Goal: Transaction & Acquisition: Purchase product/service

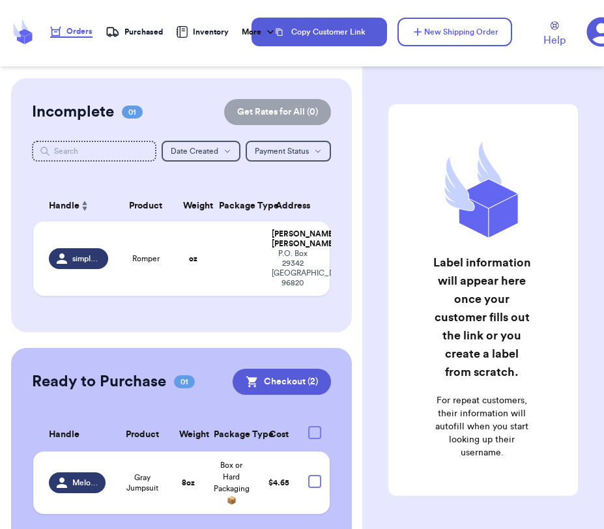
scroll to position [36, 0]
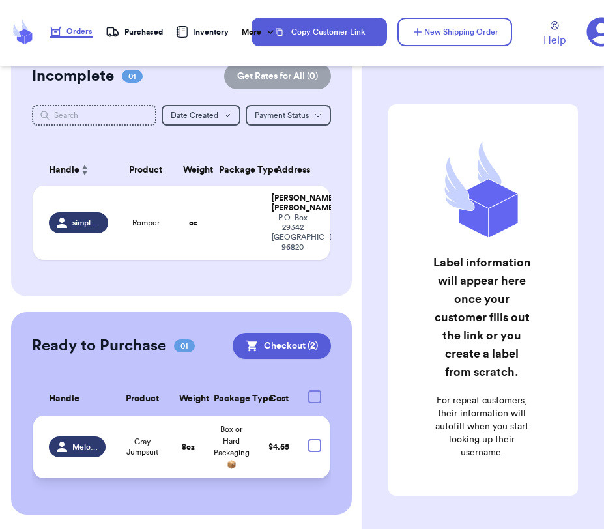
click at [72, 442] on span "MeloneeLujan" at bounding box center [85, 447] width 26 height 10
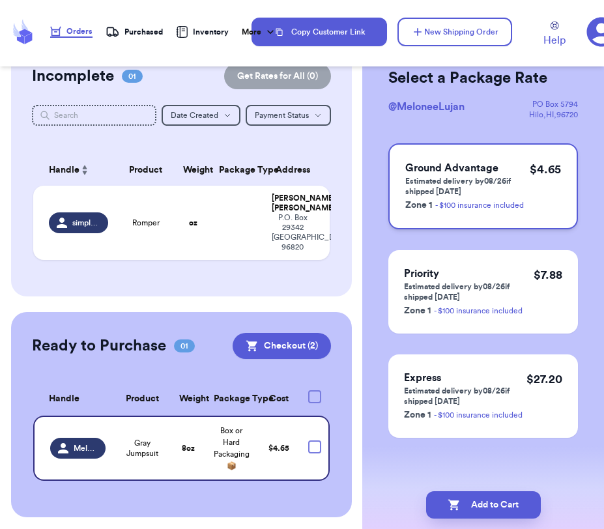
scroll to position [0, 0]
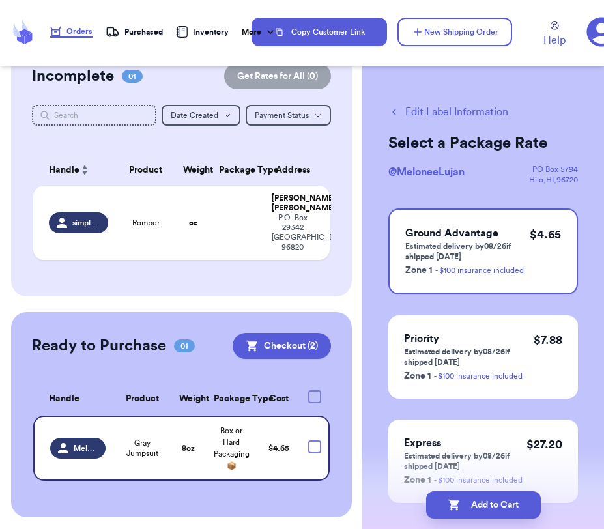
click at [421, 106] on button "Edit Label Information" at bounding box center [449, 112] width 120 height 16
select select "unpaid"
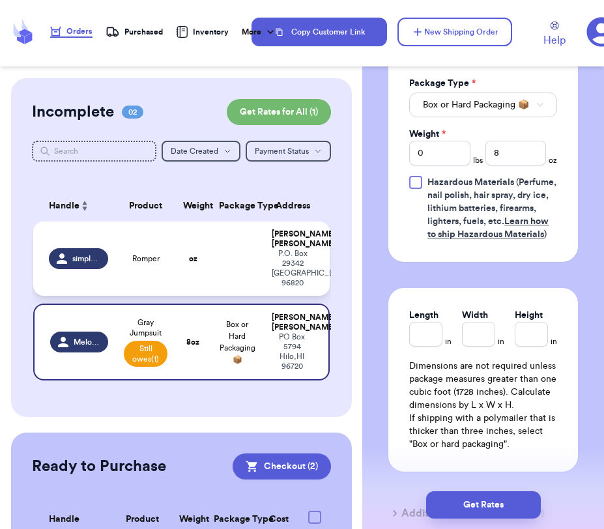
scroll to position [1, 0]
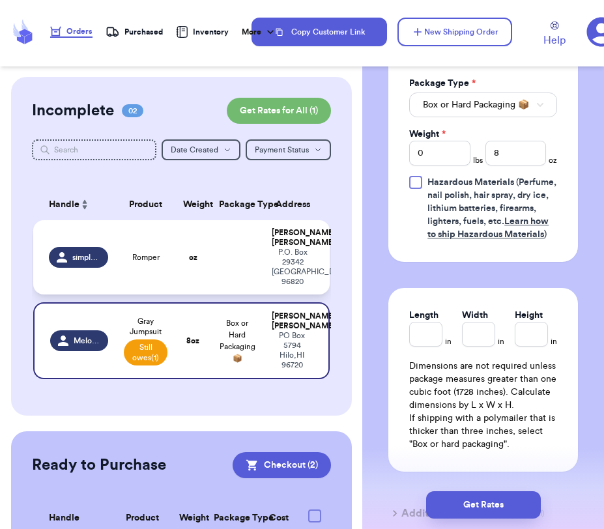
click at [170, 240] on td "Romper" at bounding box center [145, 257] width 59 height 74
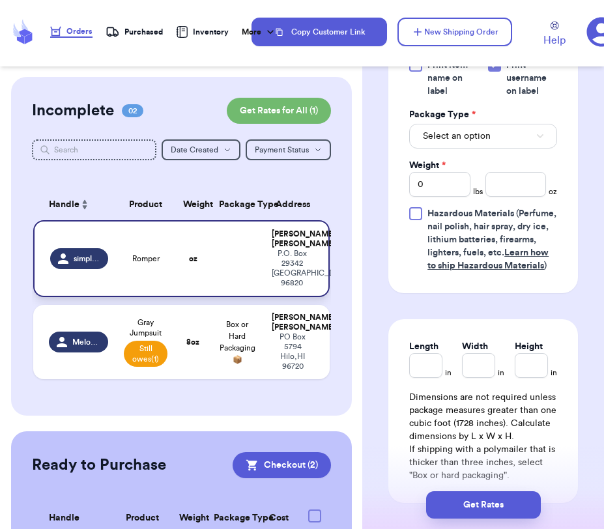
type input "Romper"
select select "unknown"
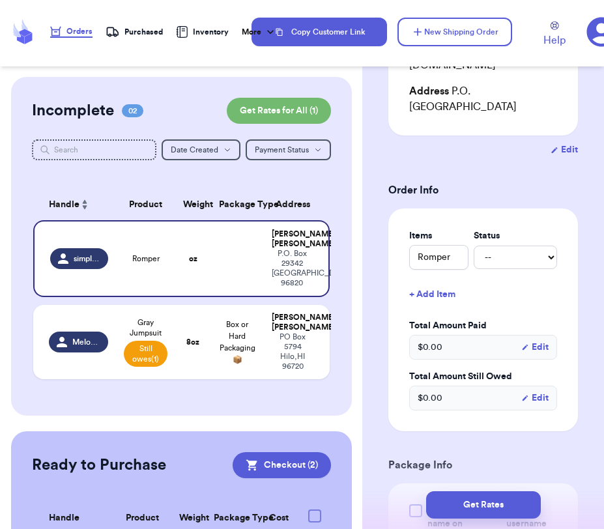
scroll to position [246, 0]
click at [520, 245] on select "-- Paid Owes" at bounding box center [515, 256] width 83 height 23
select select "unpaid"
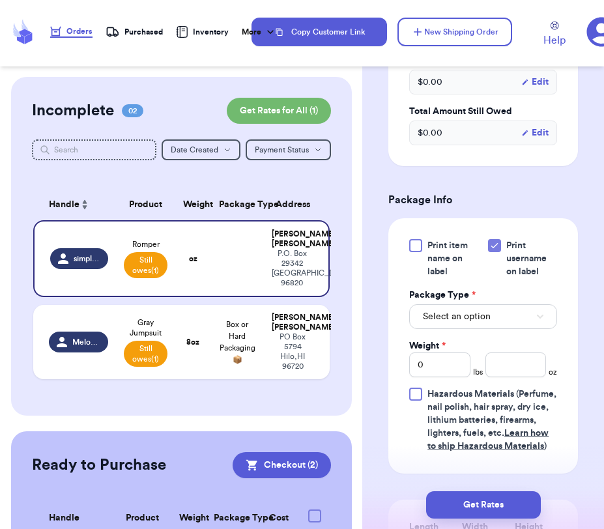
scroll to position [519, 0]
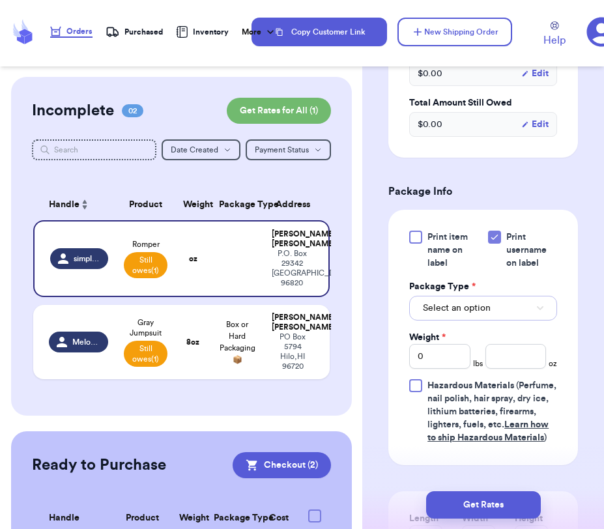
click at [495, 296] on button "Select an option" at bounding box center [483, 308] width 148 height 25
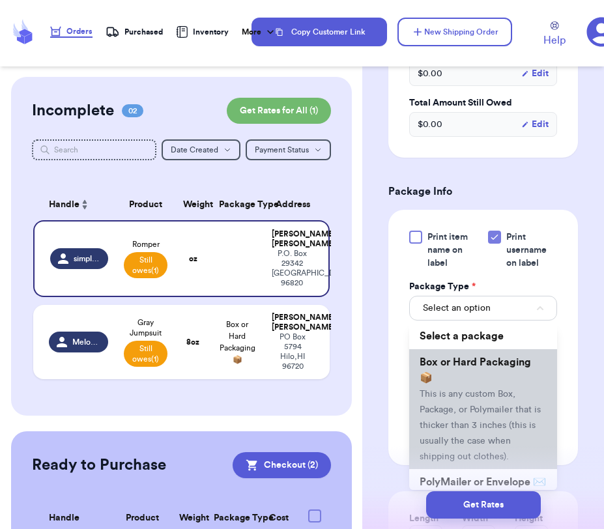
click at [475, 390] on span "This is any custom Box, Package, or Polymailer that is thicker than 3 inches (t…" at bounding box center [480, 426] width 121 height 72
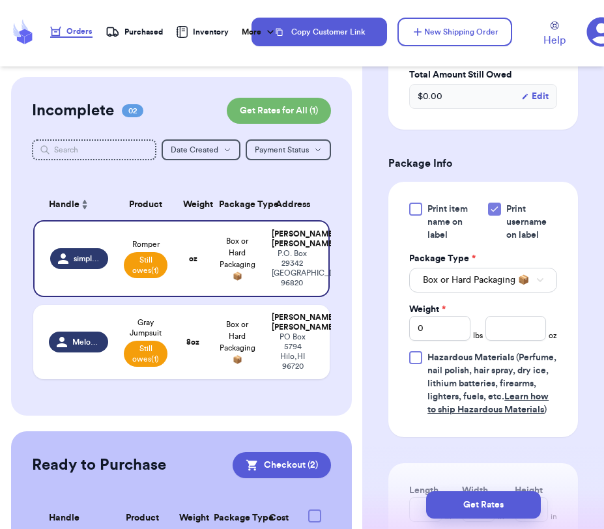
scroll to position [555, 0]
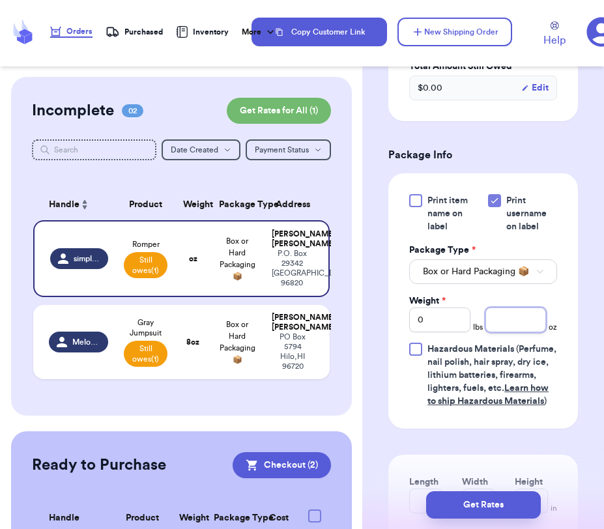
click at [514, 308] on input "number" at bounding box center [516, 320] width 61 height 25
type input "8"
click at [571, 325] on div "Print item name on label Print username on label Package Type * Box or Hard Pac…" at bounding box center [484, 301] width 190 height 256
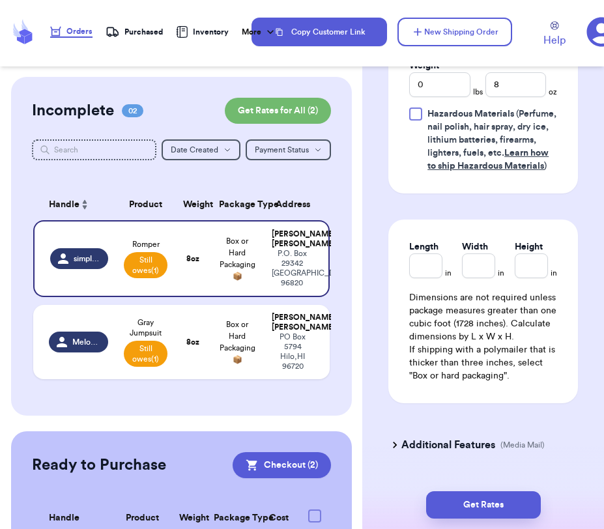
scroll to position [806, 0]
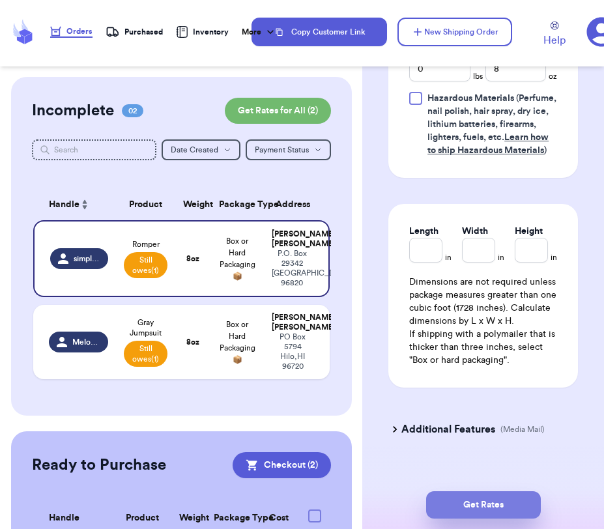
click at [487, 500] on button "Get Rates" at bounding box center [483, 505] width 115 height 27
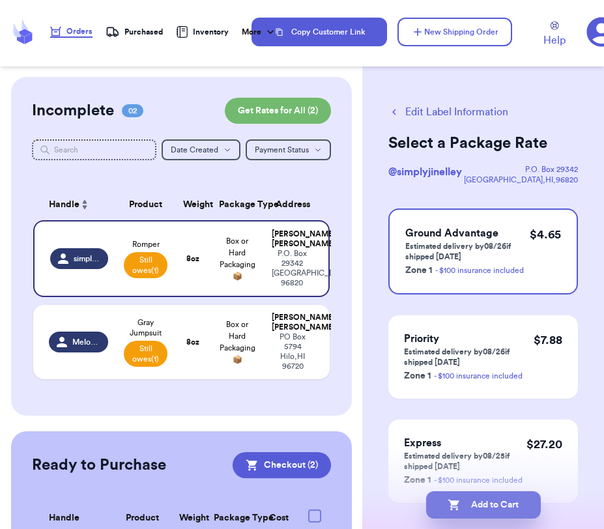
click at [507, 507] on button "Add to Cart" at bounding box center [483, 505] width 115 height 27
select select "unpaid"
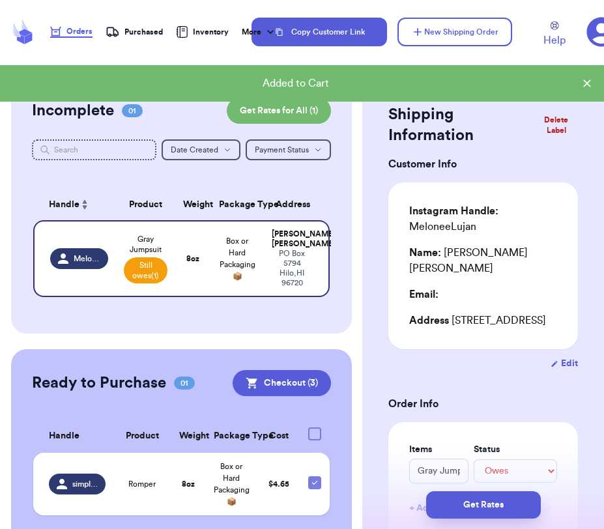
scroll to position [29, 0]
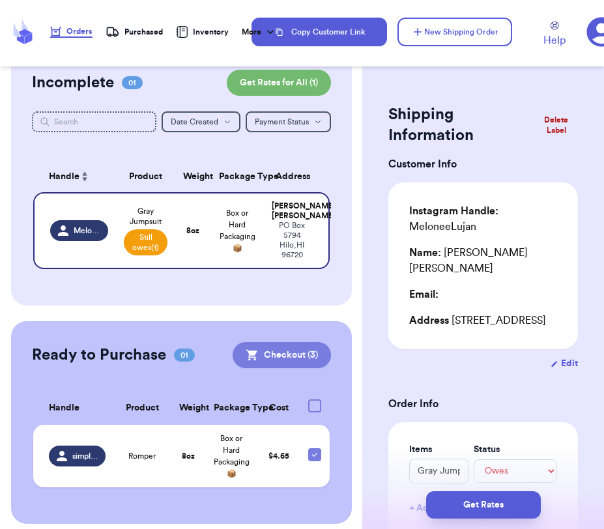
click at [278, 349] on button "Checkout ( 3 )" at bounding box center [282, 355] width 98 height 26
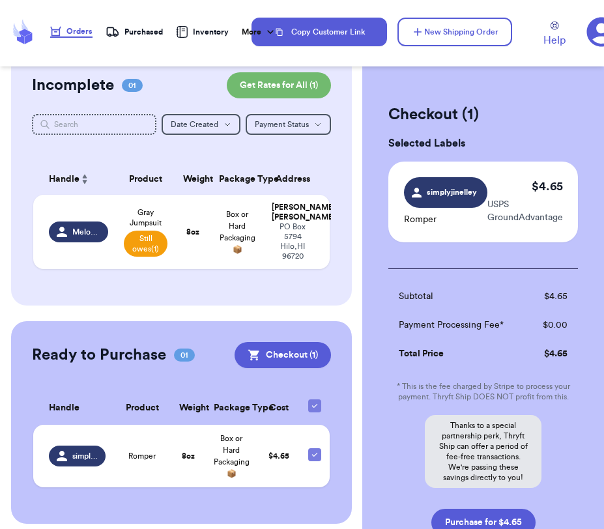
click at [191, 311] on div "Customer Link New Order Incomplete 01 Get Rates for All ( 1 ) Get Rates for All…" at bounding box center [181, 288] width 362 height 473
click at [314, 401] on icon at bounding box center [315, 406] width 10 height 10
click at [314, 399] on input "checkbox" at bounding box center [314, 399] width 1 height 1
checkbox input "false"
